Goal: Participate in discussion: Engage in conversation with other users on a specific topic

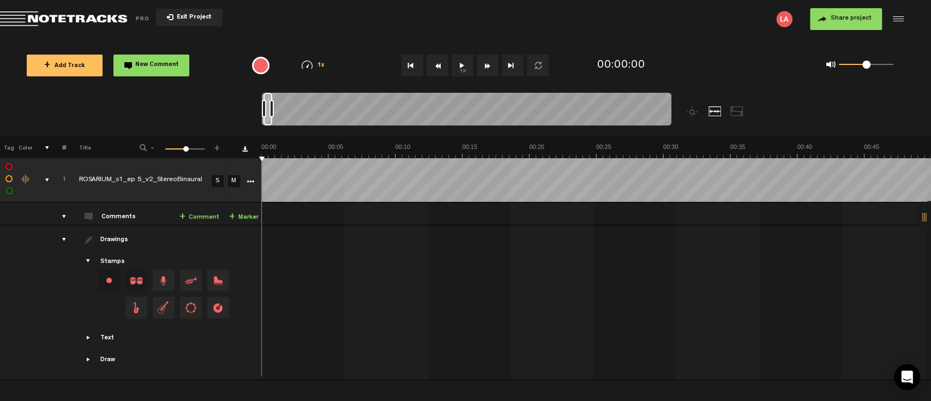
click at [464, 67] on button "1x" at bounding box center [462, 66] width 22 height 22
drag, startPoint x: 273, startPoint y: 111, endPoint x: 261, endPoint y: 111, distance: 11.5
click at [261, 111] on nt-zoom-navigation-bar at bounding box center [465, 115] width 931 height 44
drag, startPoint x: 262, startPoint y: 105, endPoint x: 250, endPoint y: 105, distance: 12.6
click at [250, 105] on nt-zoom-navigation-bar at bounding box center [465, 115] width 931 height 44
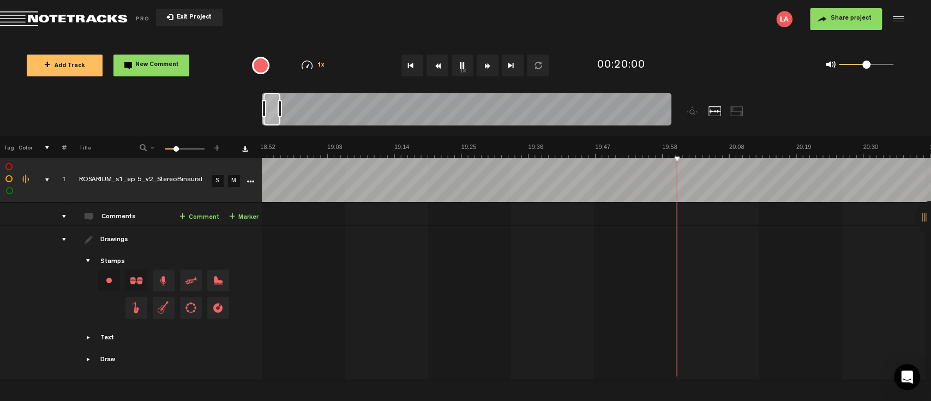
scroll to position [0, 6964]
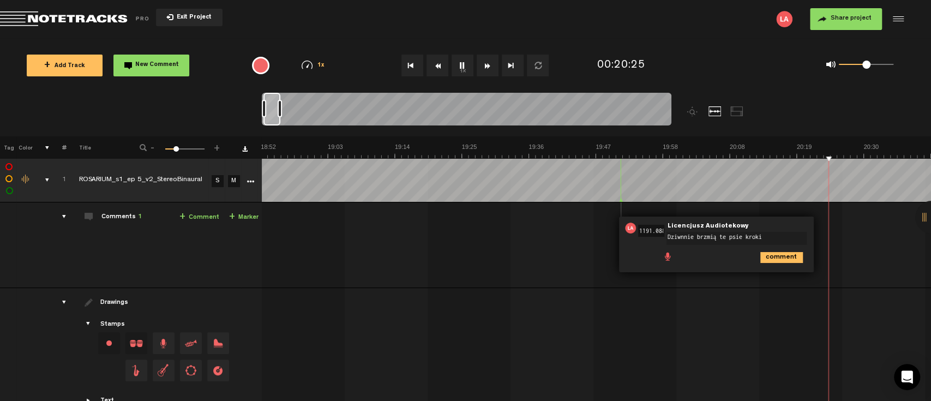
click at [678, 235] on textarea "Dziwnnie brzmią te psie kroki" at bounding box center [736, 238] width 140 height 13
type textarea "Dziwnie brzmią te psie kroki"
click at [774, 258] on icon "comment" at bounding box center [781, 257] width 43 height 11
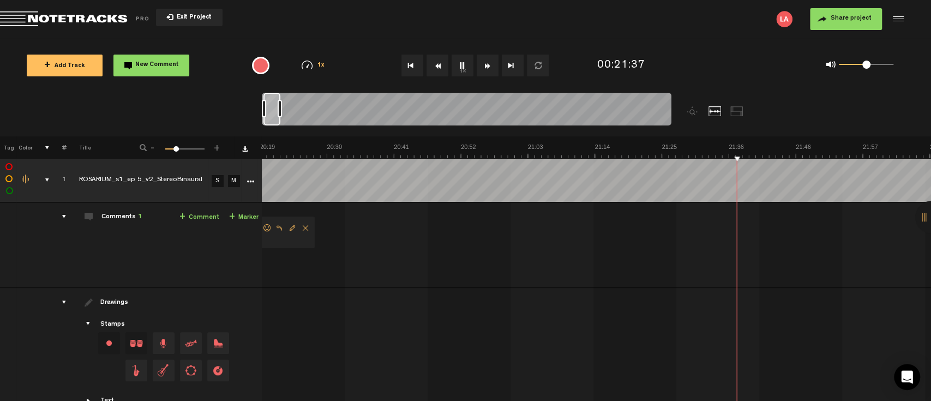
scroll to position [0, 7524]
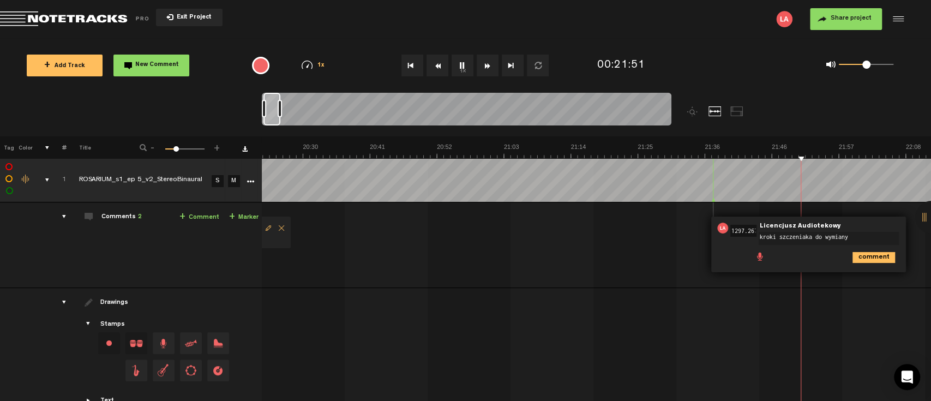
type textarea "kroki szczeniaka do wymiany"
click at [879, 260] on icon "comment" at bounding box center [873, 257] width 43 height 11
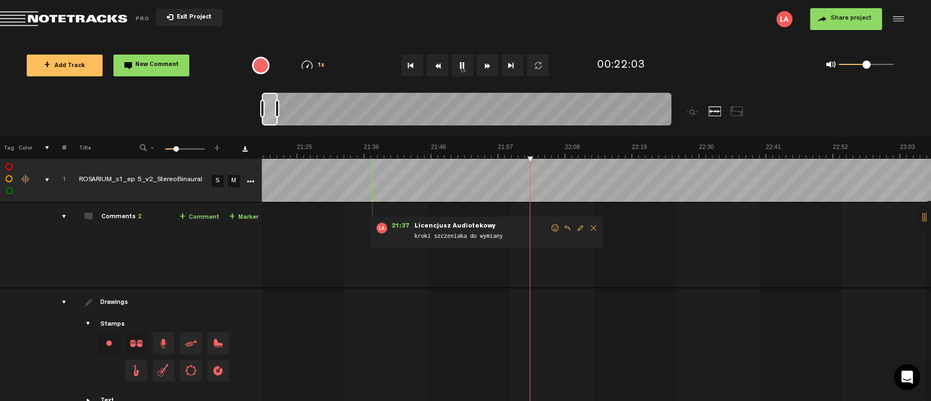
scroll to position [0, 7865]
drag, startPoint x: 276, startPoint y: 111, endPoint x: 269, endPoint y: 111, distance: 6.6
click at [269, 111] on div at bounding box center [270, 109] width 16 height 33
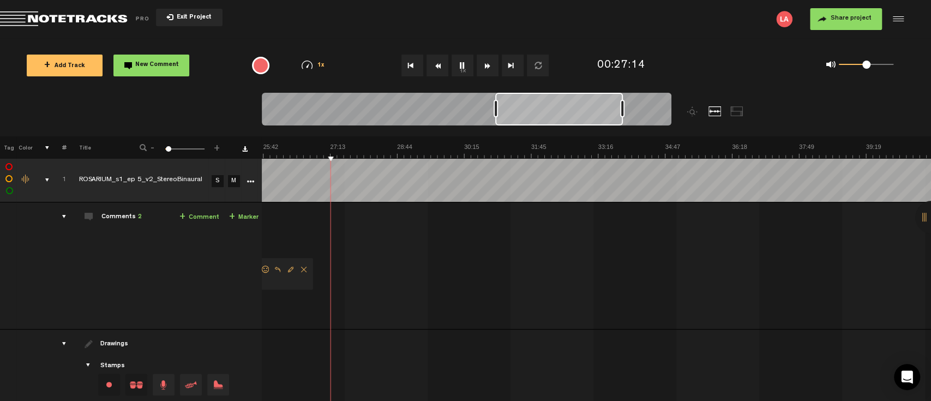
scroll to position [0, 758]
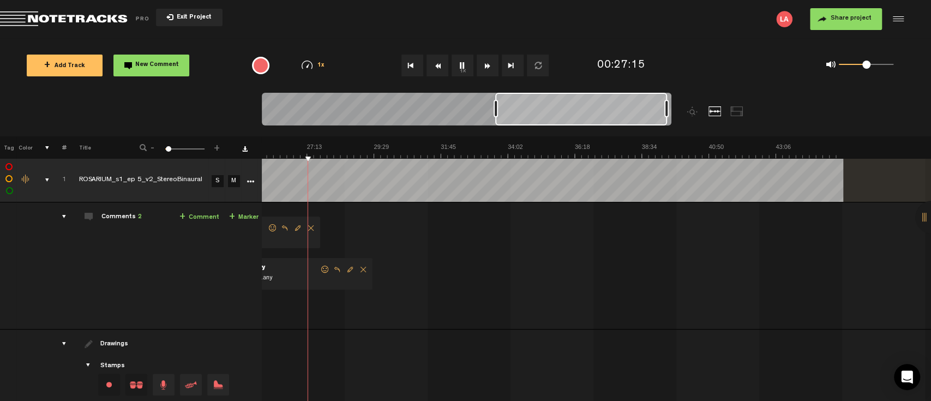
drag, startPoint x: 509, startPoint y: 107, endPoint x: 676, endPoint y: 111, distance: 166.9
click at [676, 111] on div at bounding box center [518, 115] width 512 height 44
click at [463, 65] on button "1x" at bounding box center [462, 66] width 22 height 22
